Goal: Transaction & Acquisition: Purchase product/service

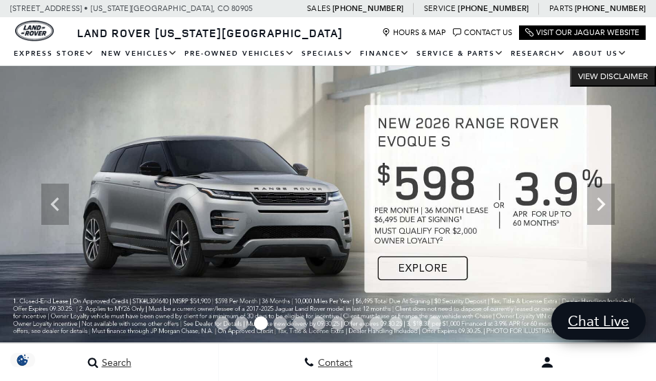
click at [222, 321] on span "Go to slide 1" at bounding box center [222, 324] width 14 height 14
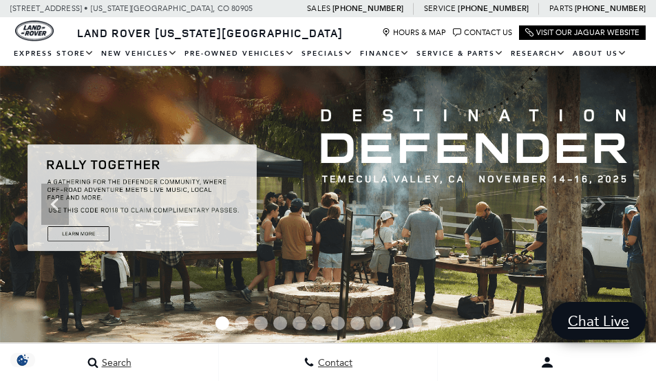
click at [87, 229] on img at bounding box center [328, 204] width 656 height 277
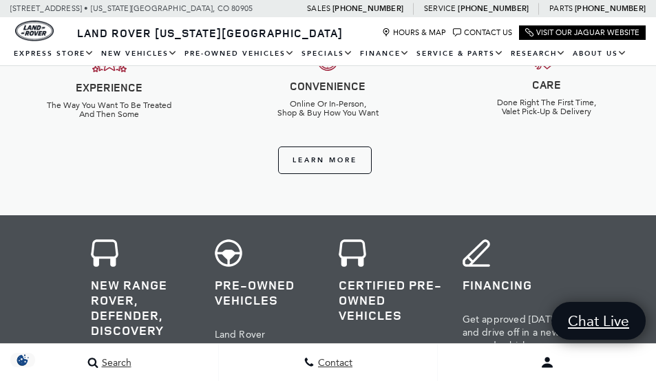
scroll to position [482, 0]
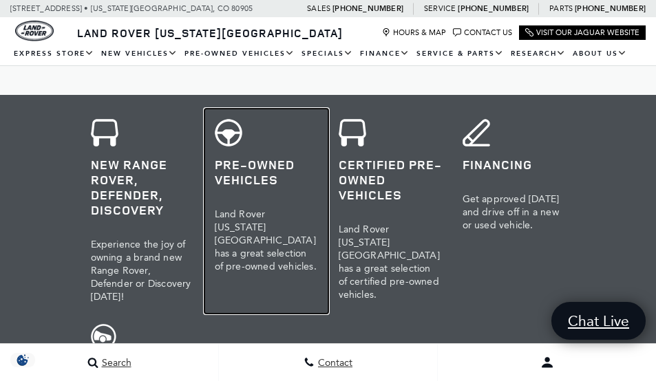
click at [215, 169] on h3 "Pre-Owned Vehicles" at bounding box center [266, 172] width 103 height 30
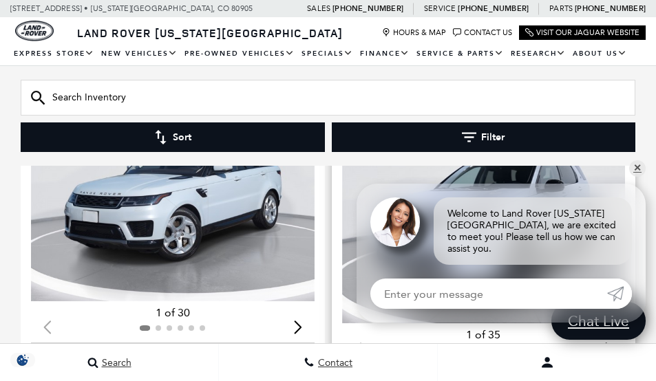
scroll to position [826, 0]
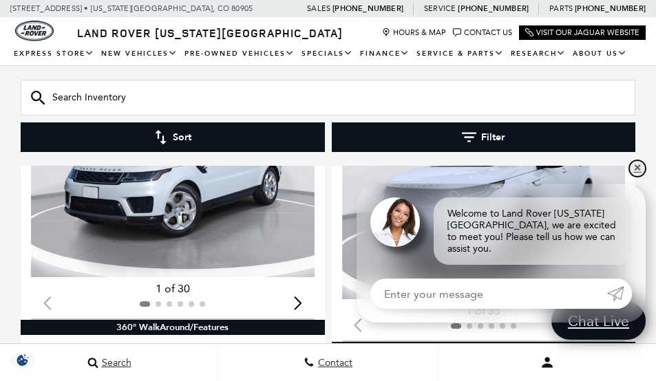
click at [637, 177] on link "✕" at bounding box center [637, 168] width 17 height 17
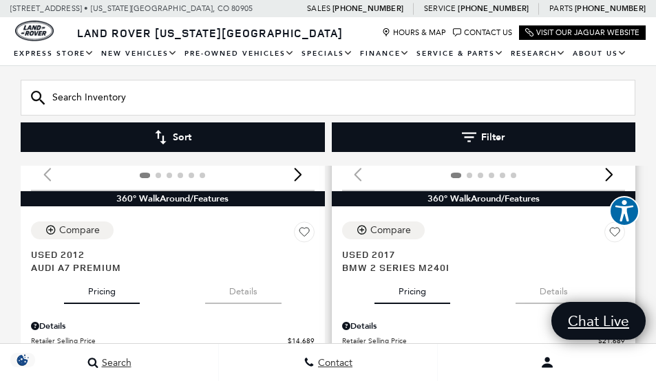
scroll to position [4061, 0]
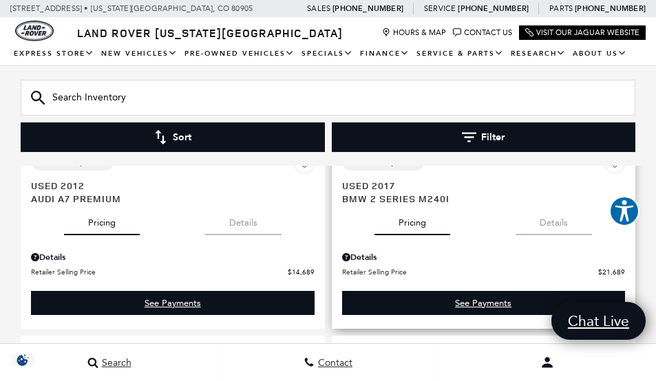
click at [361, 251] on div "Details" at bounding box center [484, 257] width 284 height 12
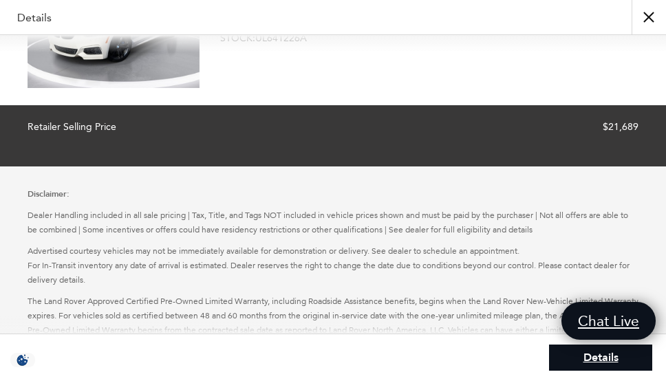
scroll to position [0, 0]
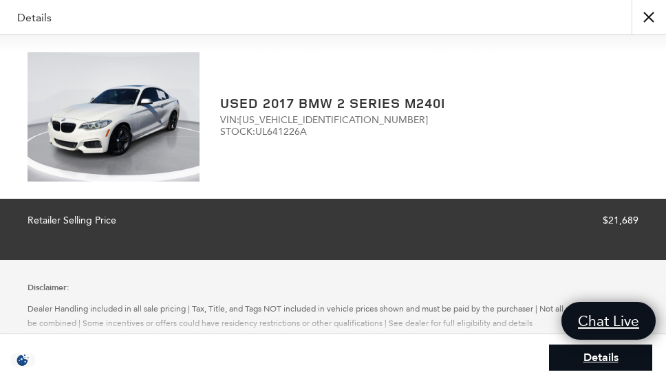
click at [134, 112] on img at bounding box center [114, 116] width 172 height 129
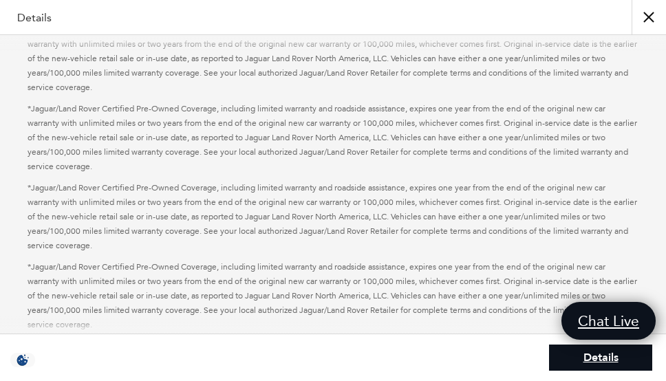
scroll to position [989, 0]
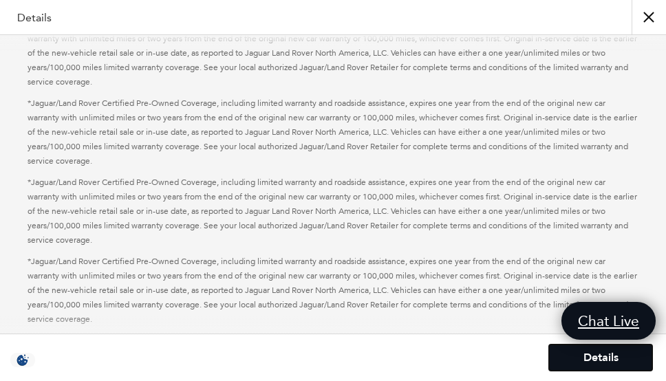
click at [582, 354] on link "Details" at bounding box center [600, 358] width 103 height 26
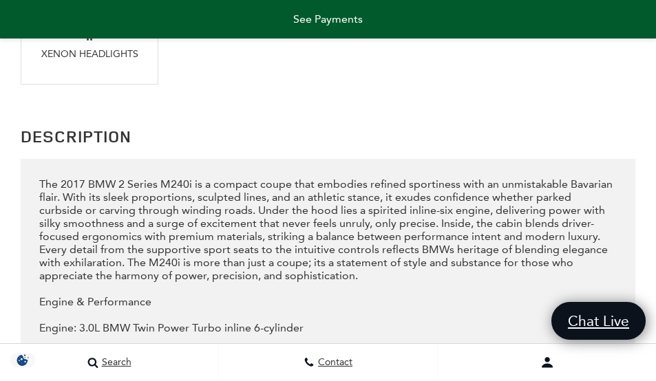
scroll to position [1985, 0]
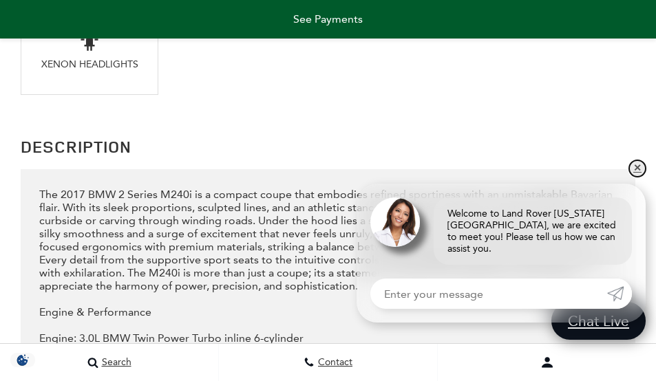
click at [638, 174] on link "✕" at bounding box center [637, 168] width 17 height 17
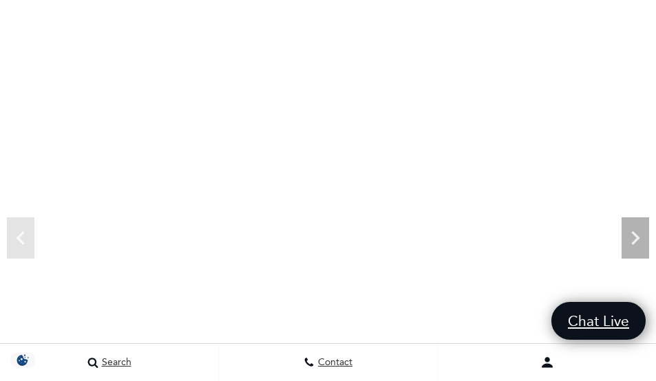
scroll to position [127, 0]
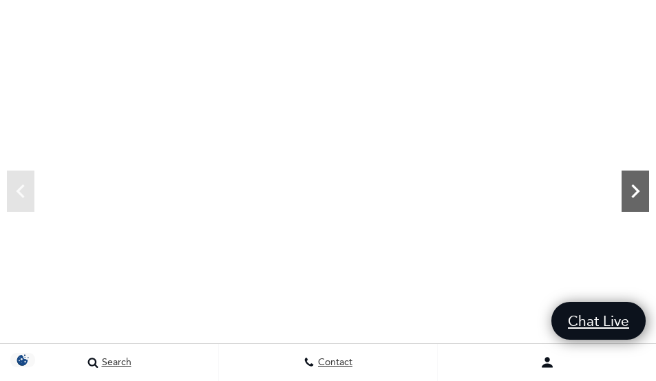
click at [635, 192] on icon "Next" at bounding box center [636, 192] width 28 height 28
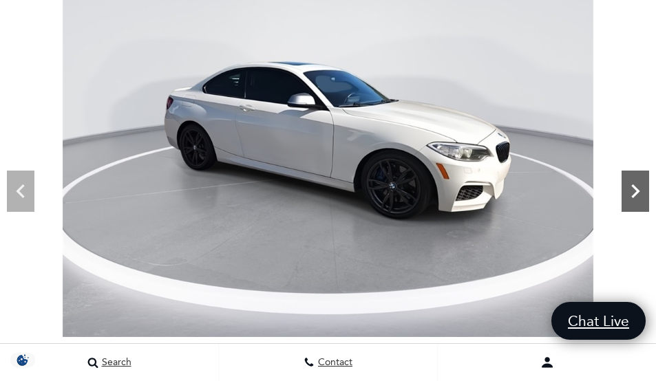
click at [634, 193] on icon "Next" at bounding box center [636, 192] width 28 height 28
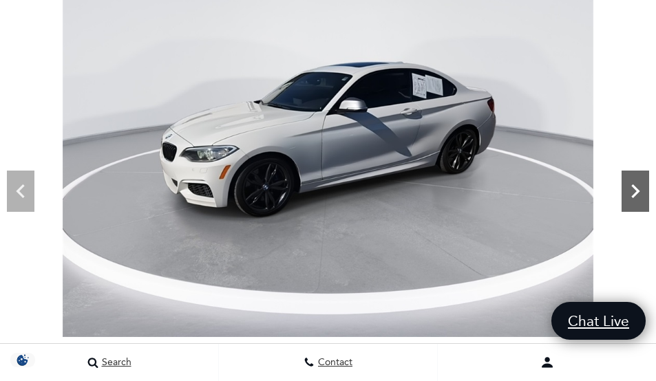
click at [630, 191] on icon "Next" at bounding box center [636, 192] width 28 height 28
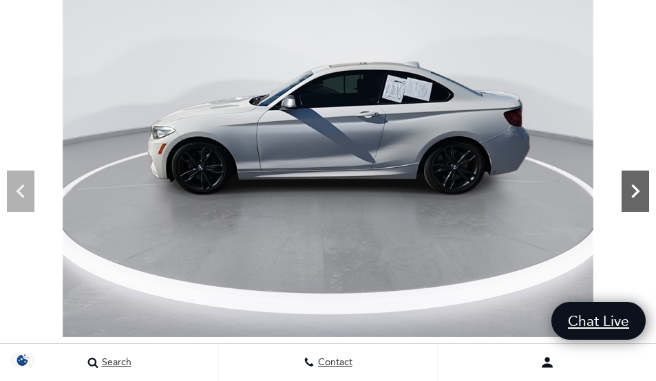
click at [635, 191] on icon "Next" at bounding box center [636, 192] width 28 height 28
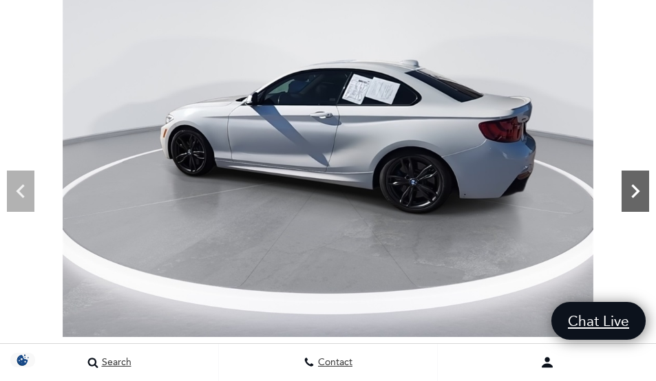
click at [635, 191] on icon "Next" at bounding box center [636, 192] width 28 height 28
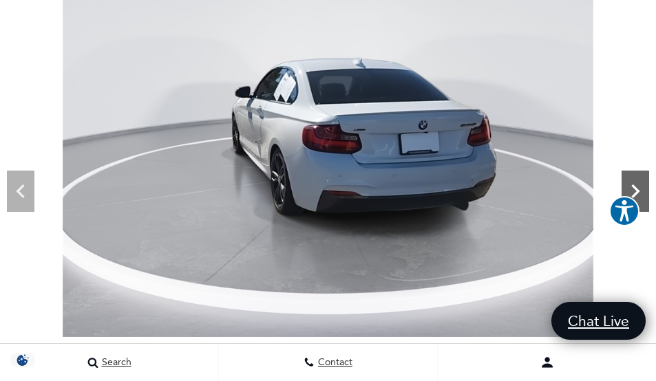
click at [628, 191] on icon "Next" at bounding box center [636, 192] width 28 height 28
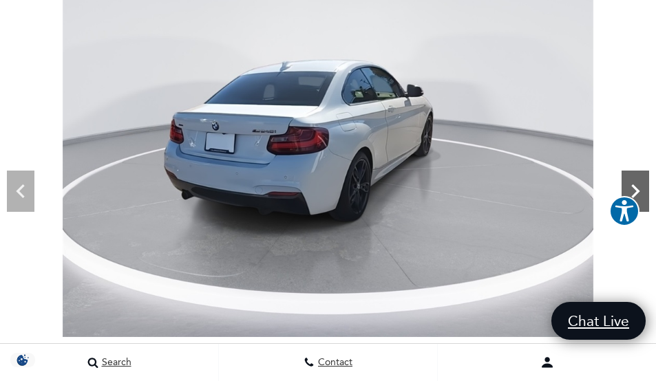
click at [637, 178] on icon "Next" at bounding box center [636, 192] width 28 height 28
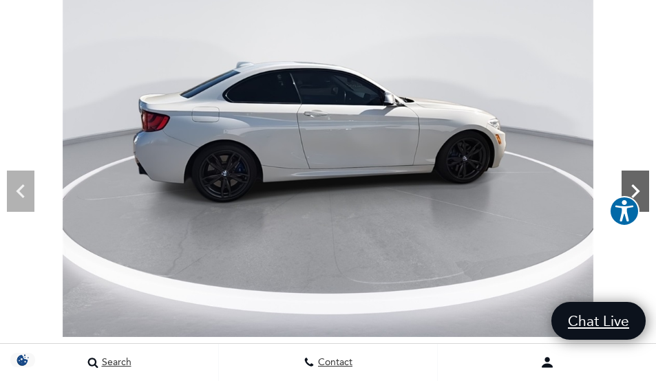
click at [639, 176] on div "Next" at bounding box center [636, 191] width 28 height 41
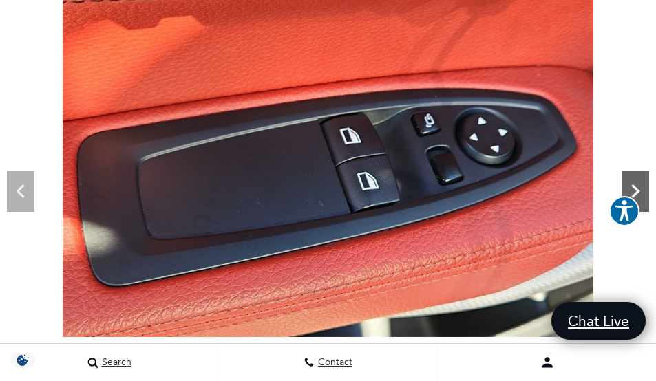
click at [639, 176] on div "Next" at bounding box center [636, 191] width 28 height 41
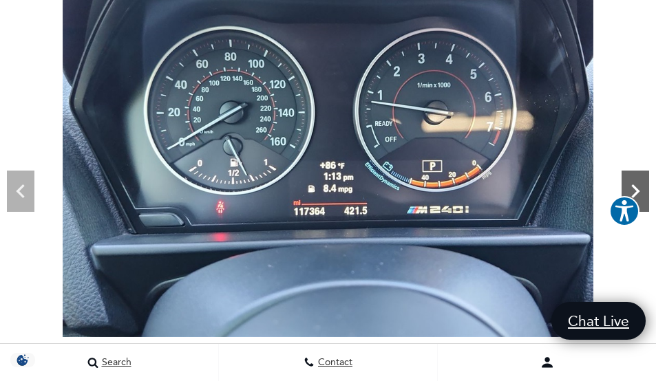
click at [639, 176] on div "Next" at bounding box center [636, 191] width 28 height 41
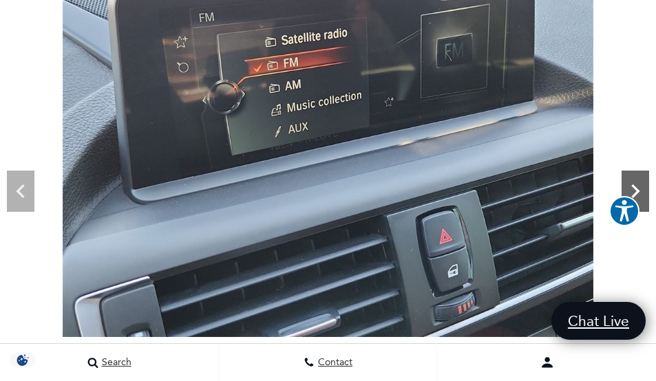
click at [639, 176] on div "Next" at bounding box center [636, 191] width 28 height 41
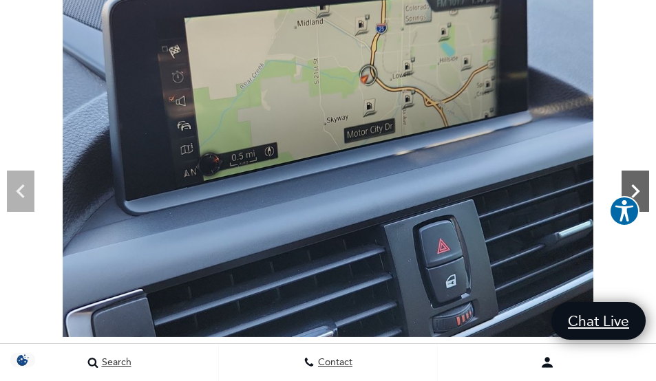
click at [639, 176] on div "Next" at bounding box center [636, 191] width 28 height 41
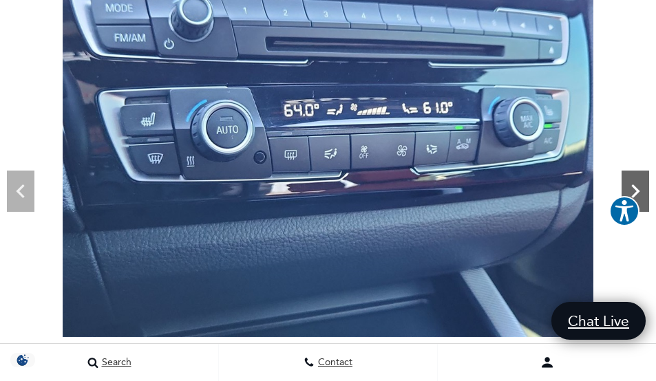
click at [639, 176] on div "Next" at bounding box center [636, 191] width 28 height 41
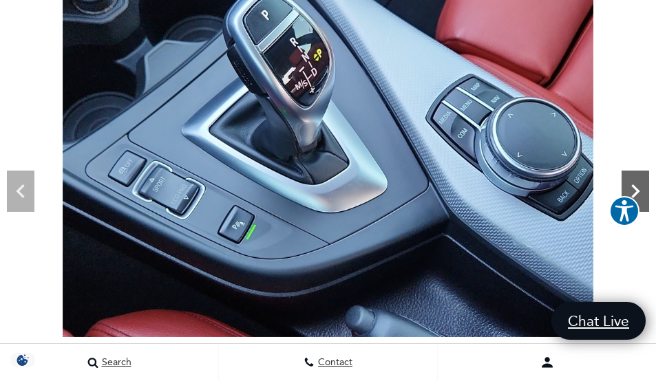
click at [639, 176] on div "Next" at bounding box center [636, 191] width 28 height 41
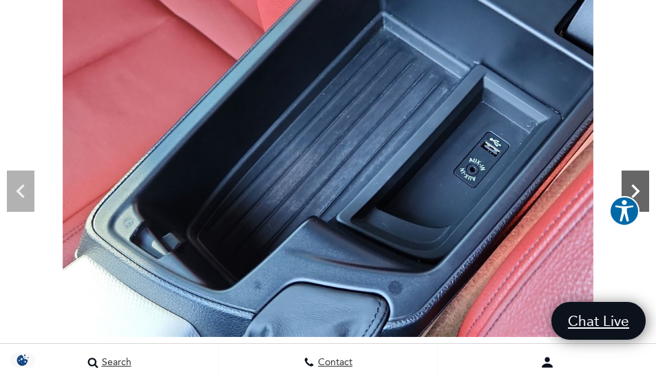
click at [639, 176] on div "Next" at bounding box center [636, 191] width 28 height 41
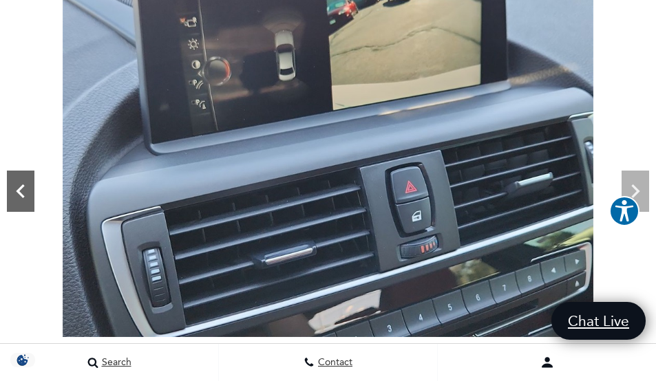
click at [17, 178] on icon "Previous" at bounding box center [21, 192] width 28 height 28
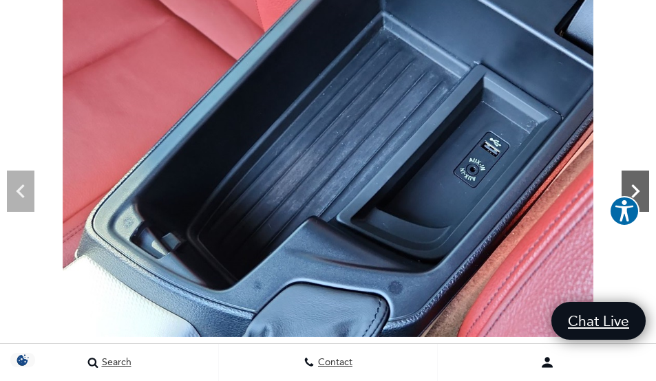
click at [637, 178] on icon "Next" at bounding box center [636, 192] width 28 height 28
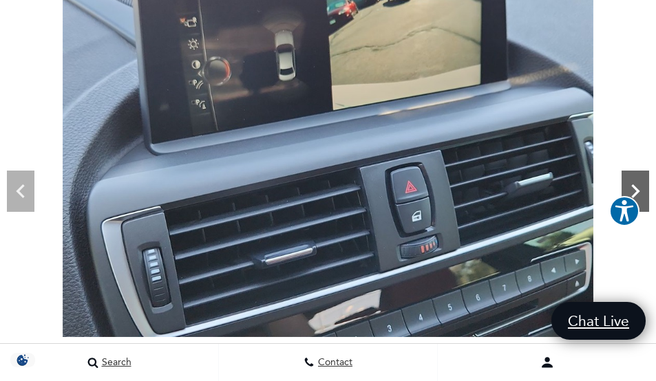
click at [637, 178] on icon "Next" at bounding box center [636, 192] width 28 height 28
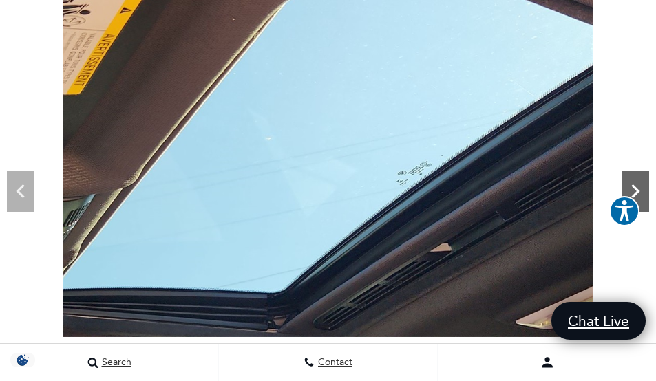
click at [637, 178] on icon "Next" at bounding box center [636, 192] width 28 height 28
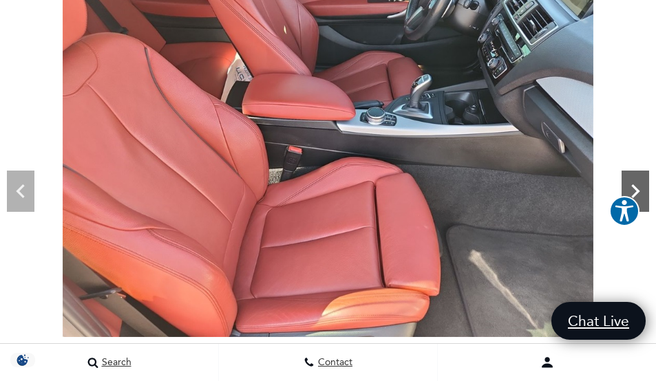
click at [640, 185] on icon "Next" at bounding box center [636, 192] width 28 height 28
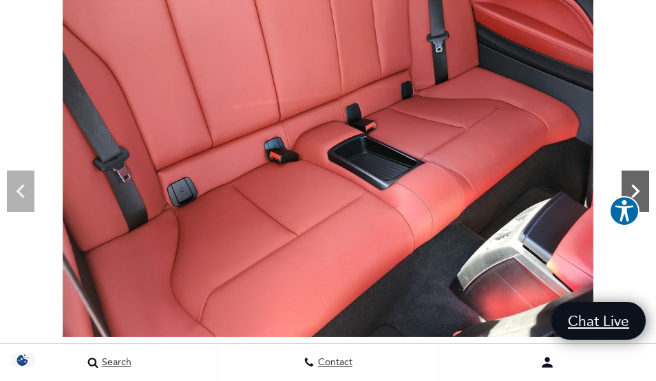
click at [640, 185] on icon "Next" at bounding box center [636, 192] width 28 height 28
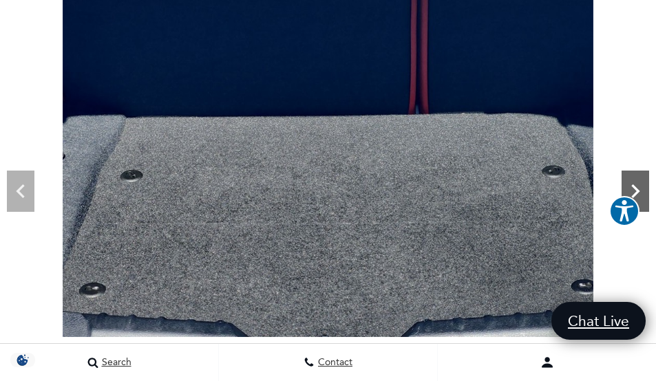
click at [640, 185] on icon "Next" at bounding box center [636, 192] width 28 height 28
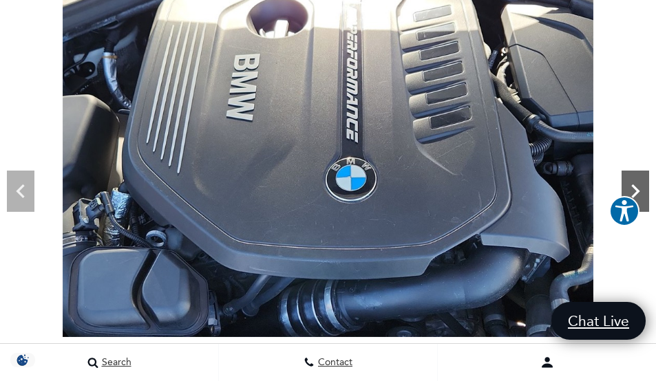
click at [636, 180] on icon "Next" at bounding box center [636, 192] width 28 height 28
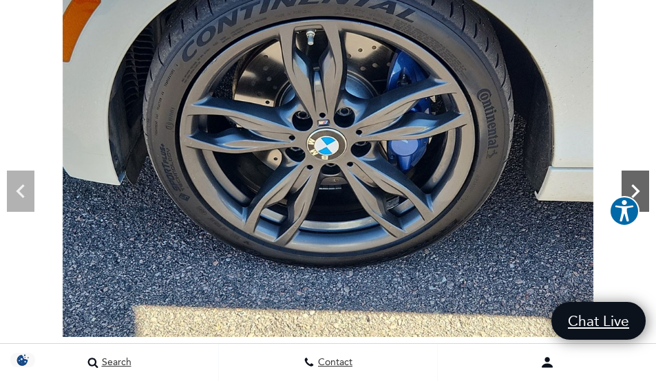
click at [636, 180] on icon "Next" at bounding box center [636, 192] width 28 height 28
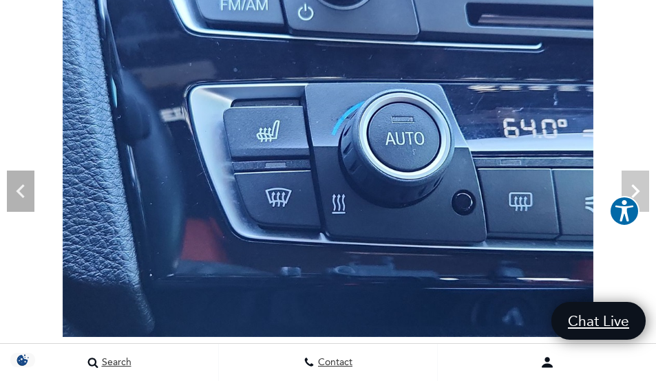
click at [636, 180] on img at bounding box center [328, 138] width 656 height 398
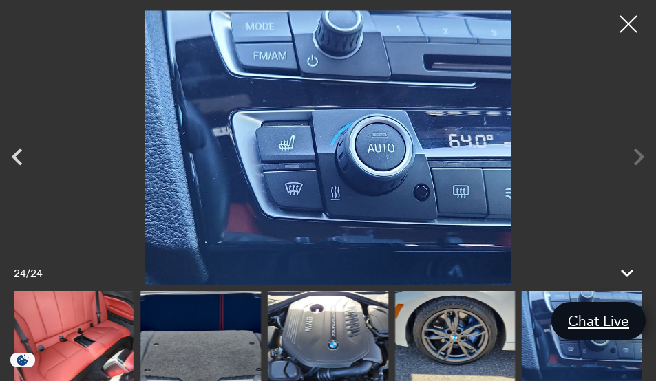
click at [634, 160] on div at bounding box center [328, 147] width 656 height 275
click at [456, 326] on img at bounding box center [455, 336] width 120 height 90
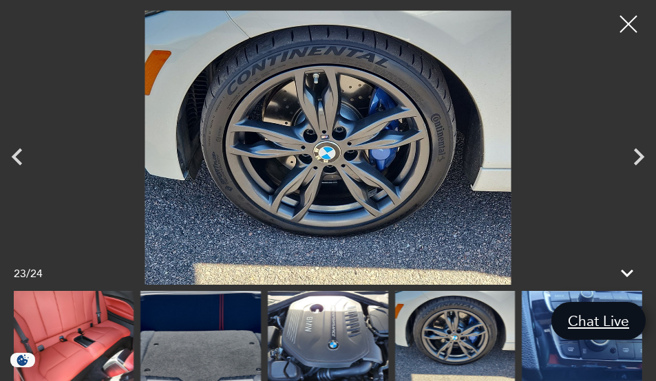
click at [38, 308] on img at bounding box center [74, 336] width 120 height 90
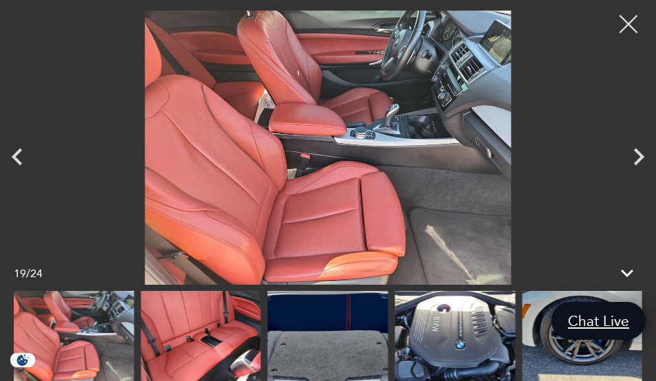
click at [628, 28] on div at bounding box center [629, 24] width 36 height 36
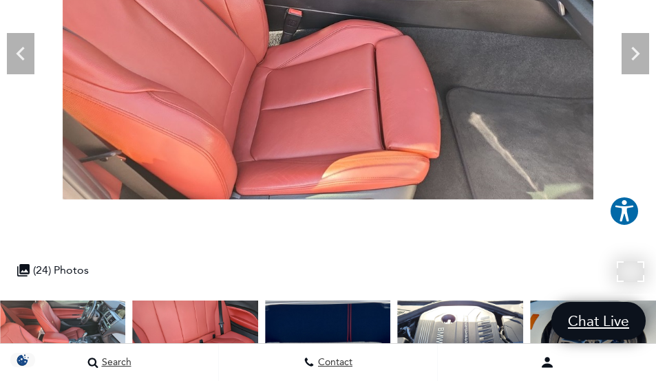
scroll to position [0, 0]
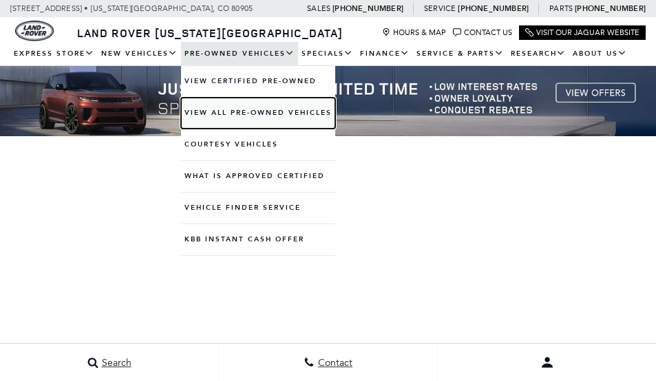
click at [228, 109] on link "View All Pre-Owned Vehicles" at bounding box center [258, 113] width 154 height 31
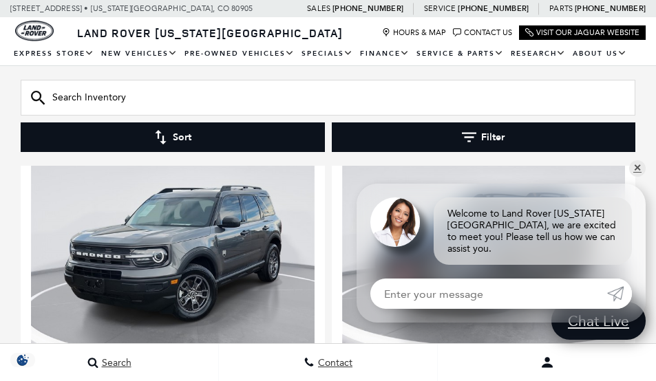
scroll to position [4336, 0]
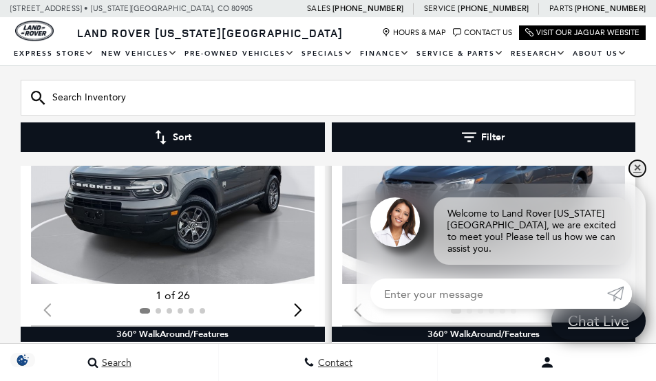
click at [633, 177] on link "✕" at bounding box center [637, 168] width 17 height 17
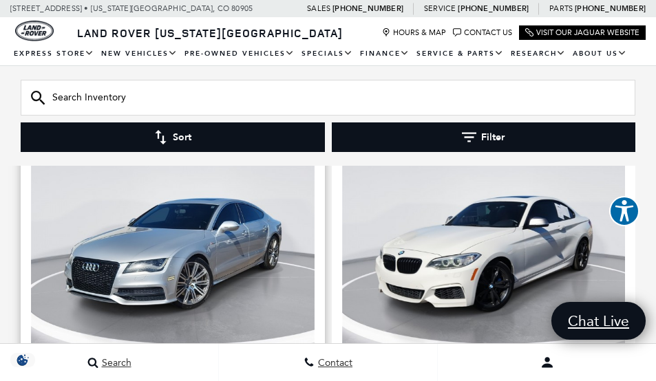
scroll to position [3785, 0]
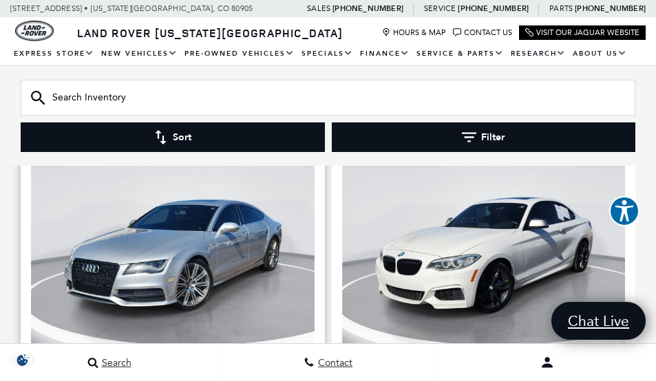
click at [245, 240] on img "1 / 2" at bounding box center [173, 249] width 284 height 213
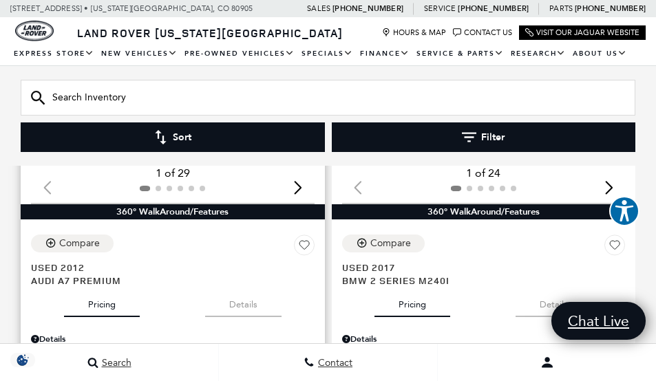
scroll to position [3992, 0]
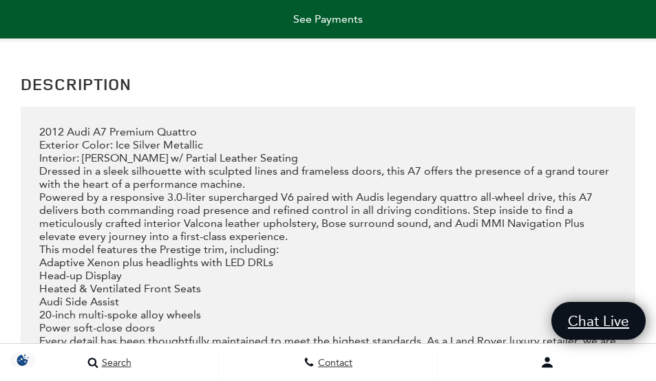
scroll to position [2133, 0]
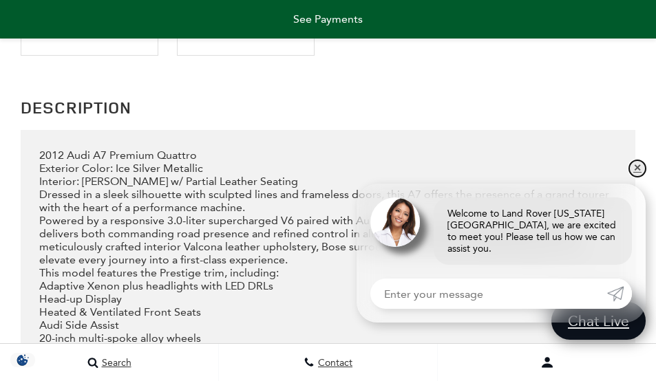
click at [642, 177] on link "✕" at bounding box center [637, 168] width 17 height 17
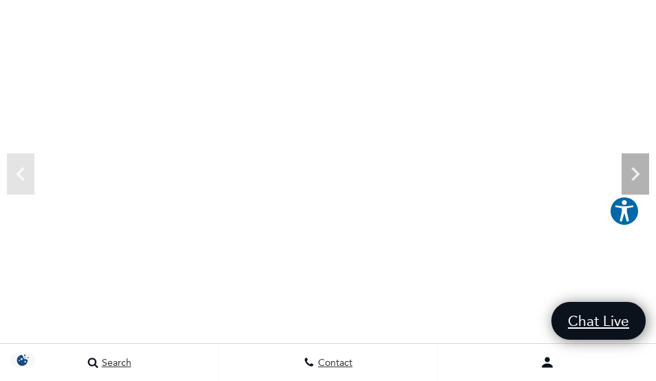
scroll to position [136, 0]
click at [635, 169] on icon "Next" at bounding box center [636, 182] width 28 height 28
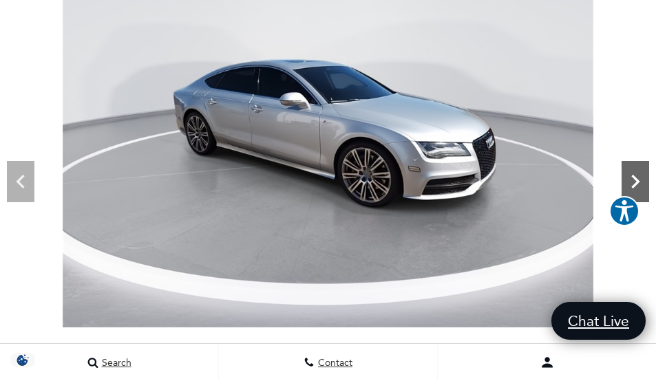
click at [638, 176] on icon "Next" at bounding box center [636, 182] width 28 height 28
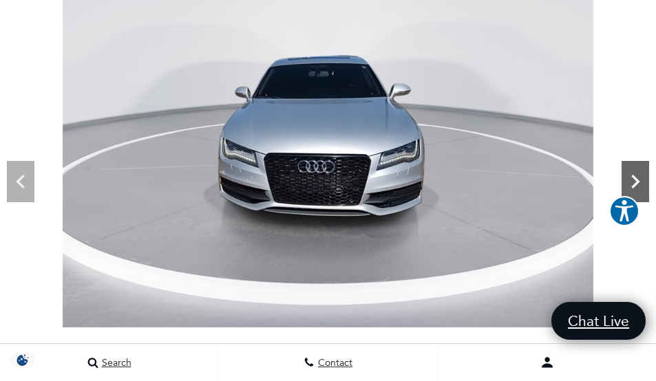
click at [638, 175] on icon "Next" at bounding box center [636, 182] width 28 height 28
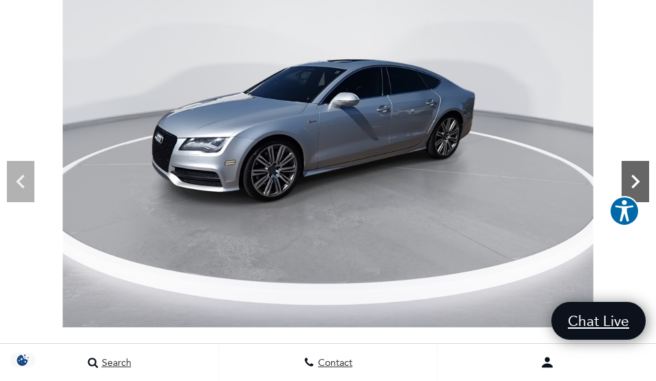
click at [638, 175] on icon "Next" at bounding box center [636, 182] width 28 height 28
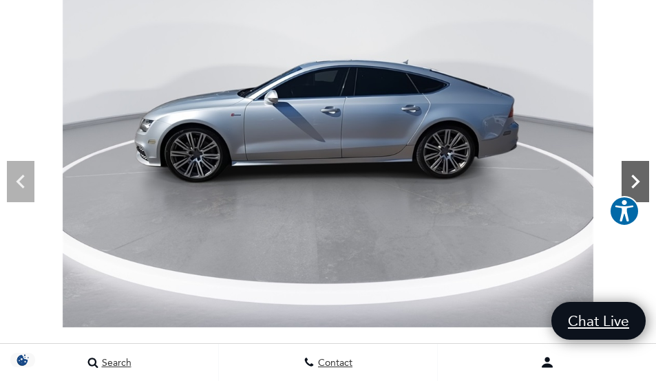
click at [637, 175] on icon "Next" at bounding box center [636, 182] width 28 height 28
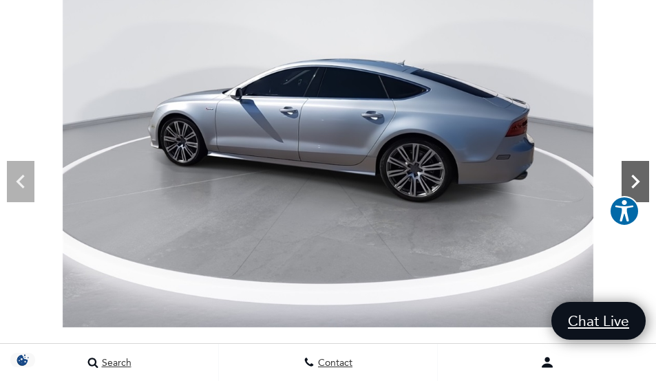
click at [637, 175] on icon "Next" at bounding box center [636, 182] width 28 height 28
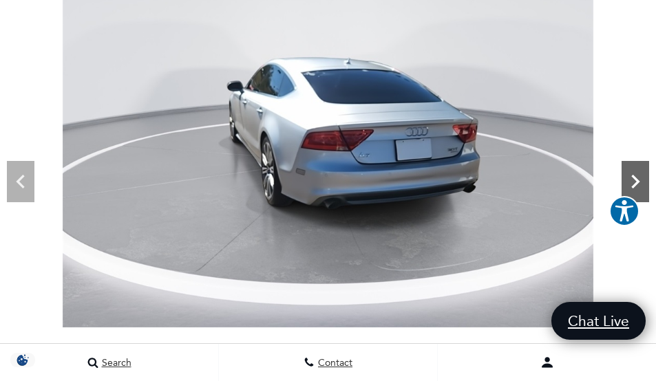
click at [637, 175] on icon "Next" at bounding box center [636, 182] width 28 height 28
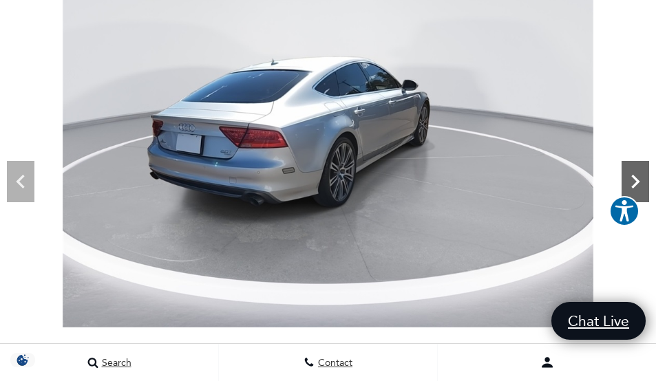
click at [631, 174] on icon "Next" at bounding box center [636, 182] width 28 height 28
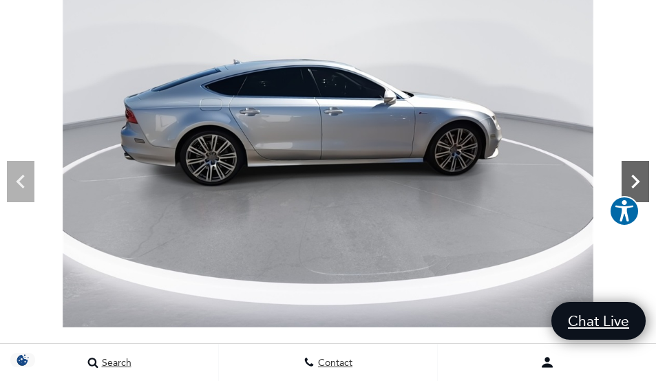
click at [626, 176] on icon "Next" at bounding box center [636, 182] width 28 height 28
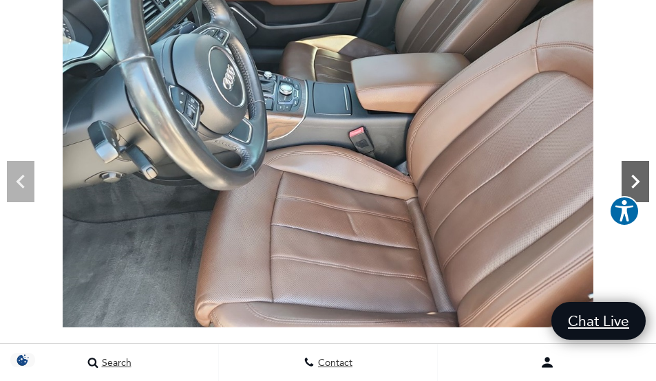
click at [633, 178] on icon "Next" at bounding box center [635, 182] width 8 height 14
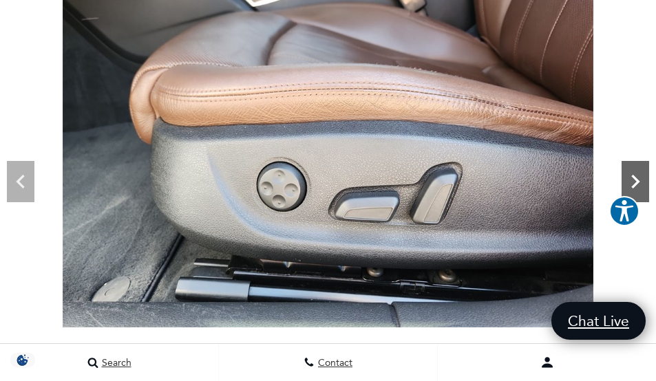
click at [633, 178] on icon "Next" at bounding box center [635, 182] width 8 height 14
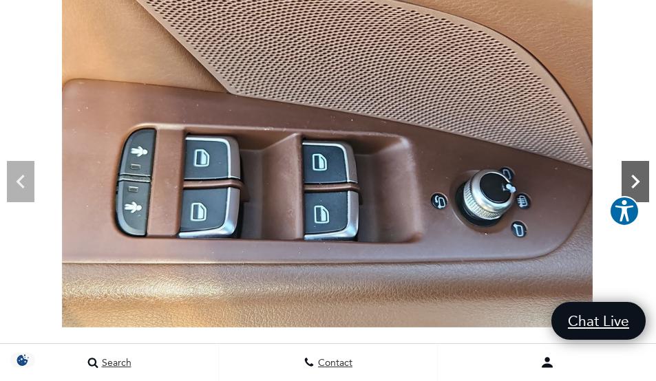
click at [633, 178] on icon "Next" at bounding box center [636, 182] width 28 height 28
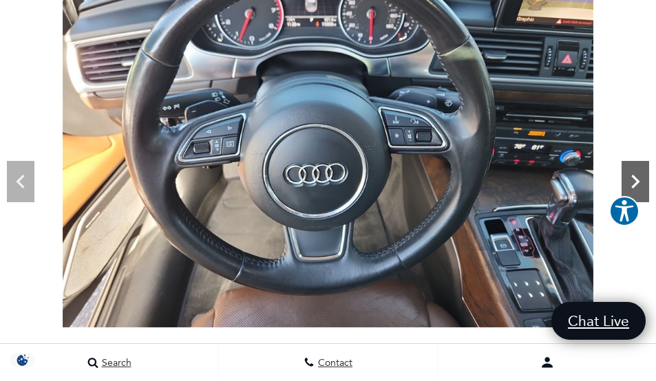
click at [636, 179] on icon "Next" at bounding box center [635, 182] width 8 height 14
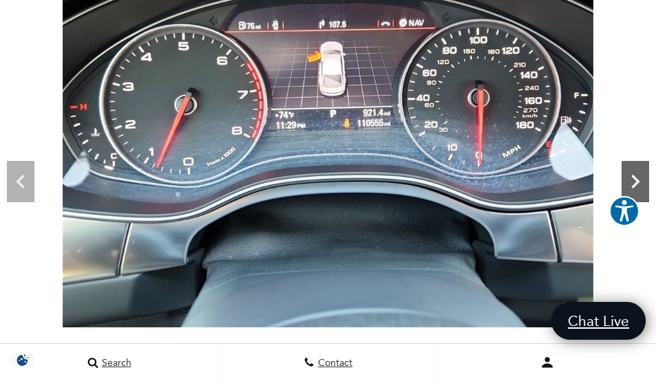
click at [636, 178] on icon "Next" at bounding box center [635, 182] width 8 height 14
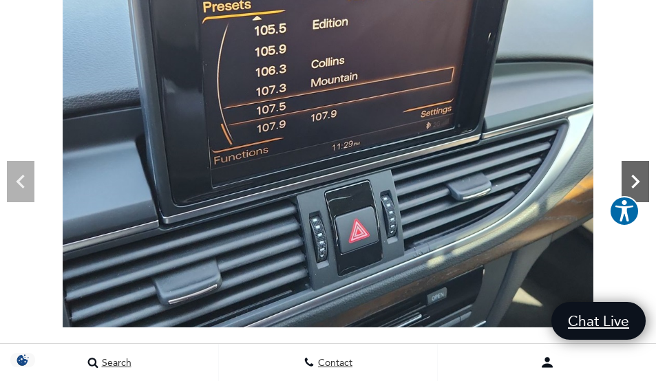
click at [636, 178] on icon "Next" at bounding box center [635, 182] width 8 height 14
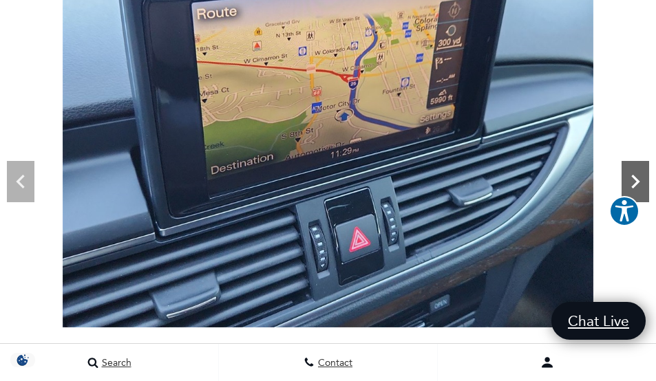
click at [636, 178] on icon "Next" at bounding box center [635, 182] width 8 height 14
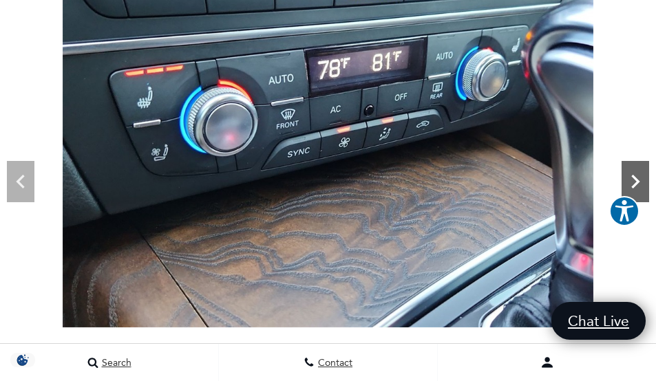
click at [636, 178] on icon "Next" at bounding box center [635, 182] width 8 height 14
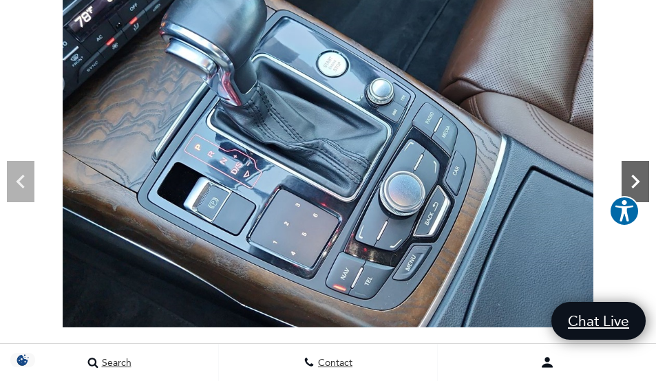
click at [636, 178] on icon "Next" at bounding box center [635, 182] width 8 height 14
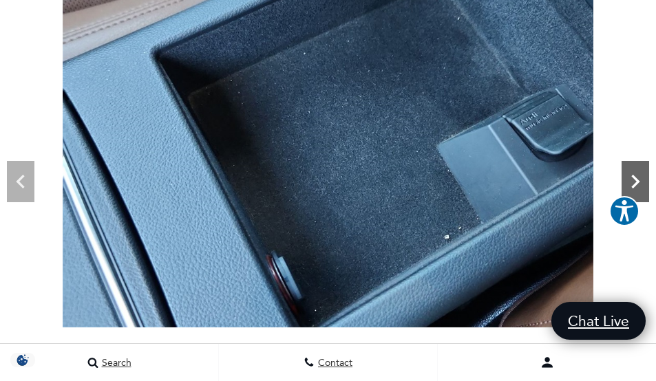
click at [636, 177] on icon "Next" at bounding box center [636, 182] width 28 height 28
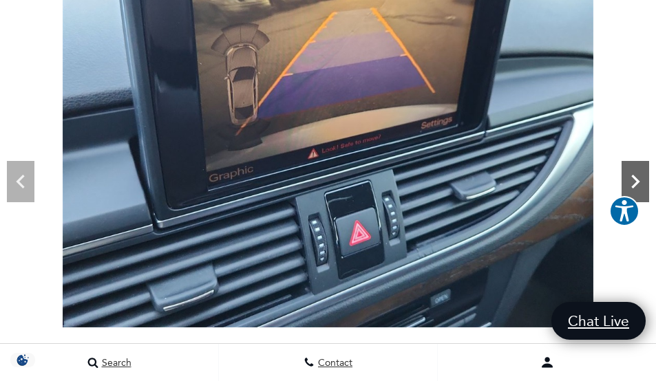
click at [636, 177] on icon "Next" at bounding box center [636, 182] width 28 height 28
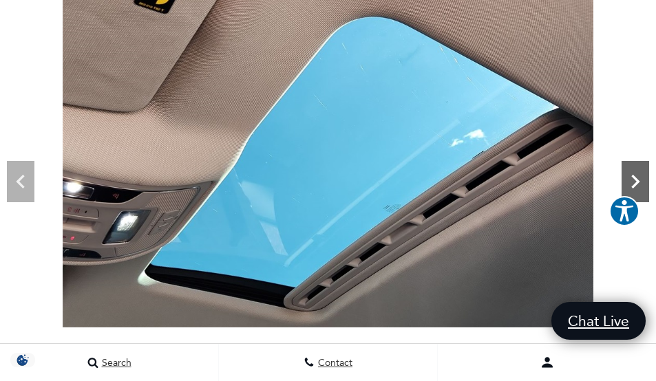
click at [636, 177] on icon "Next" at bounding box center [636, 182] width 28 height 28
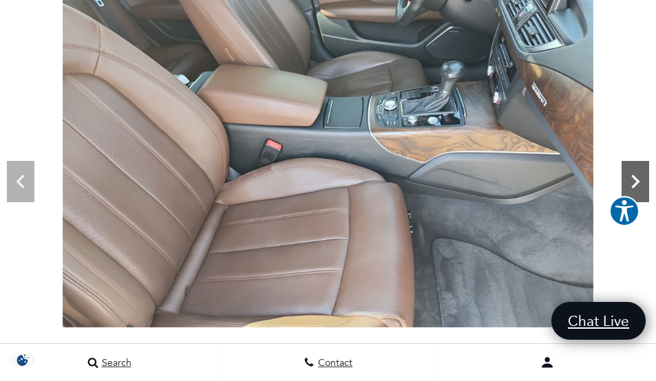
click at [641, 179] on icon "Next" at bounding box center [636, 182] width 28 height 28
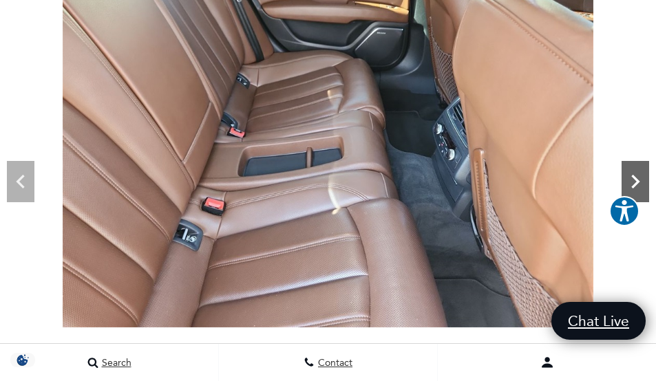
click at [641, 179] on icon "Next" at bounding box center [636, 182] width 28 height 28
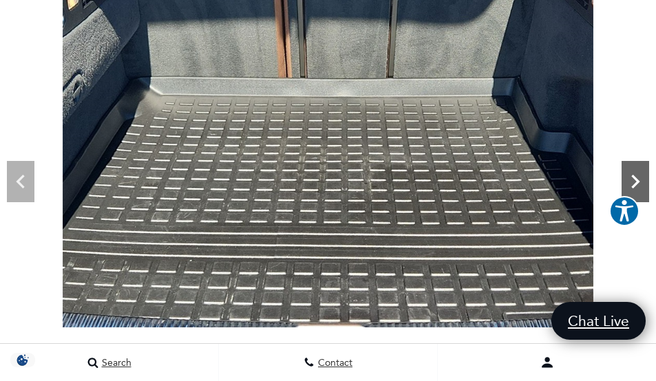
click at [641, 178] on icon "Next" at bounding box center [636, 182] width 28 height 28
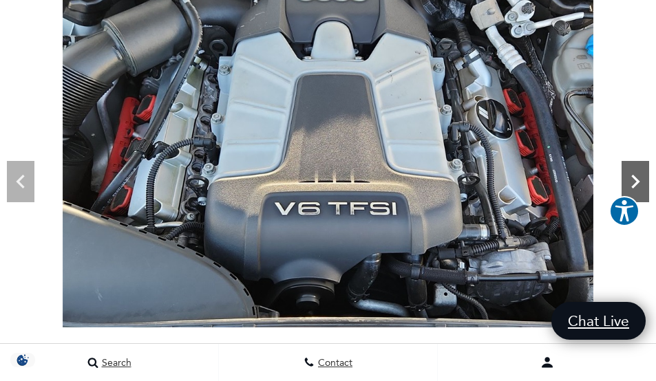
click at [644, 177] on icon "Next" at bounding box center [636, 182] width 28 height 28
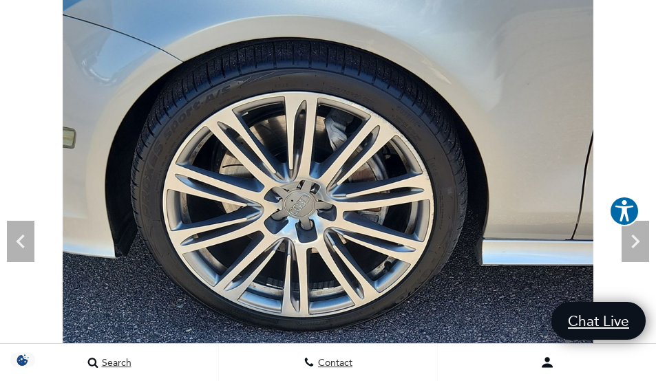
scroll to position [67, 0]
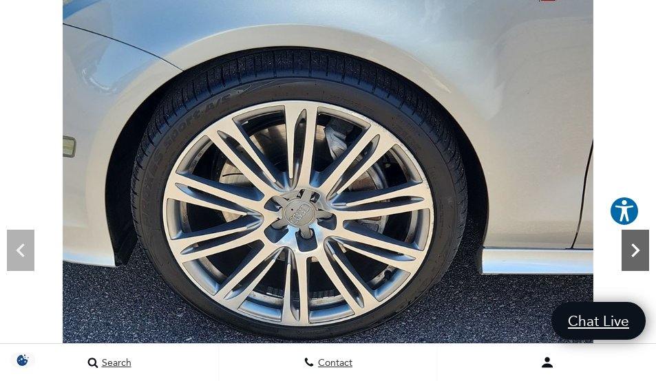
click at [633, 242] on icon "Next" at bounding box center [636, 251] width 28 height 28
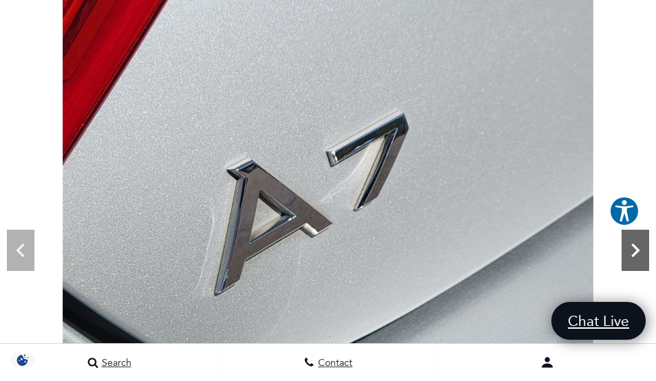
click at [633, 242] on icon "Next" at bounding box center [636, 251] width 28 height 28
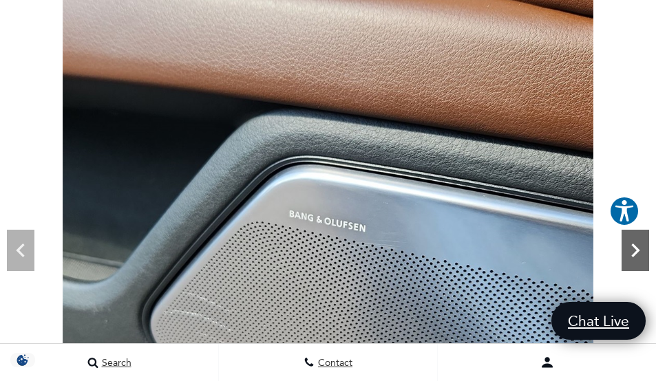
click at [633, 242] on icon "Next" at bounding box center [636, 251] width 28 height 28
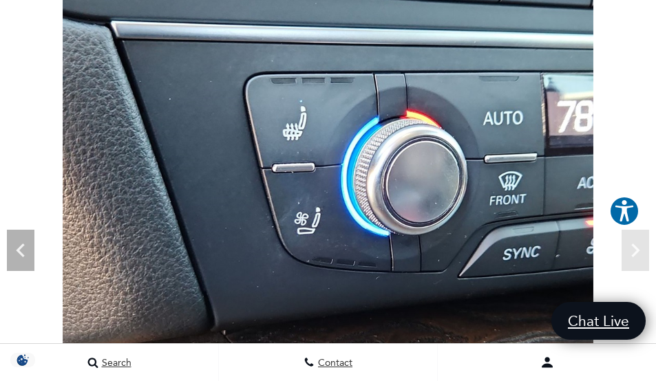
click at [637, 255] on img at bounding box center [328, 198] width 656 height 398
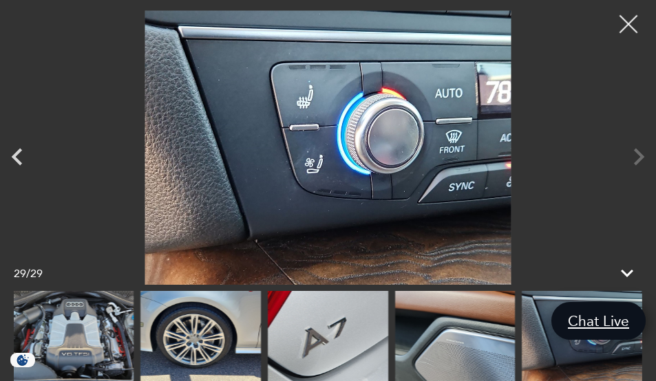
click at [636, 21] on div at bounding box center [629, 24] width 36 height 36
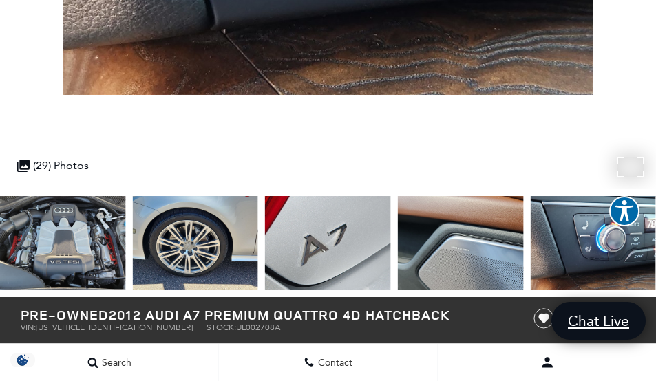
scroll to position [412, 0]
